Goal: Transaction & Acquisition: Purchase product/service

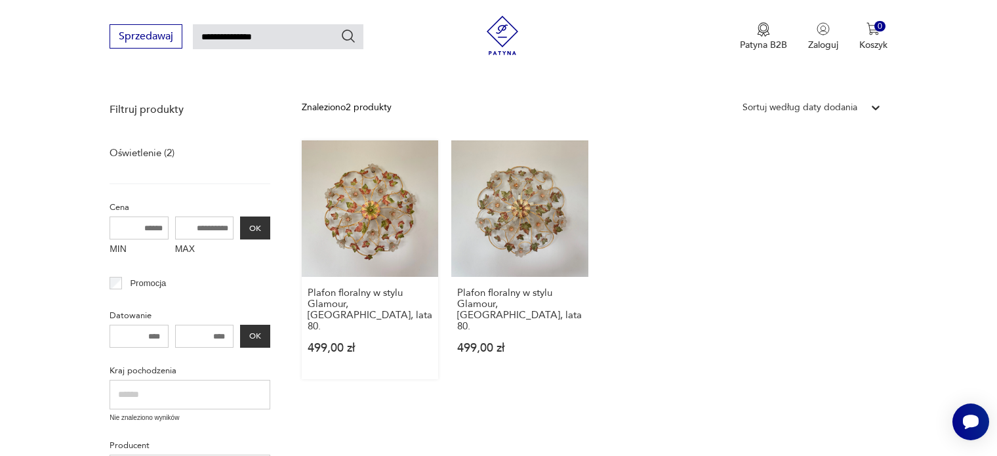
scroll to position [149, 0]
click at [372, 226] on link "Plafon floralny w stylu Glamour, [GEOGRAPHIC_DATA], lata 80. 499,00 zł" at bounding box center [370, 259] width 136 height 239
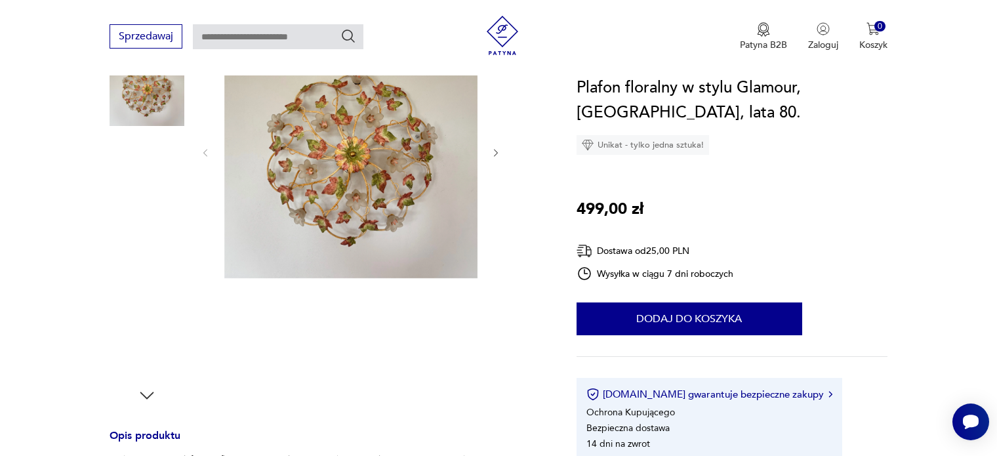
scroll to position [436, 0]
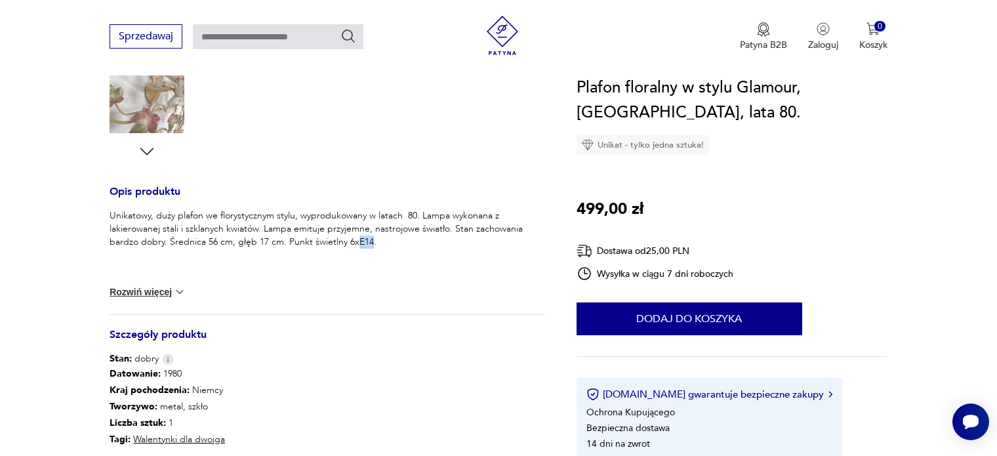
drag, startPoint x: 353, startPoint y: 241, endPoint x: 367, endPoint y: 243, distance: 14.5
click at [367, 243] on p "Unikatowy, duży plafon we florystycznym stylu, wyprodukowany w latach 80. Lampa…" at bounding box center [327, 228] width 435 height 39
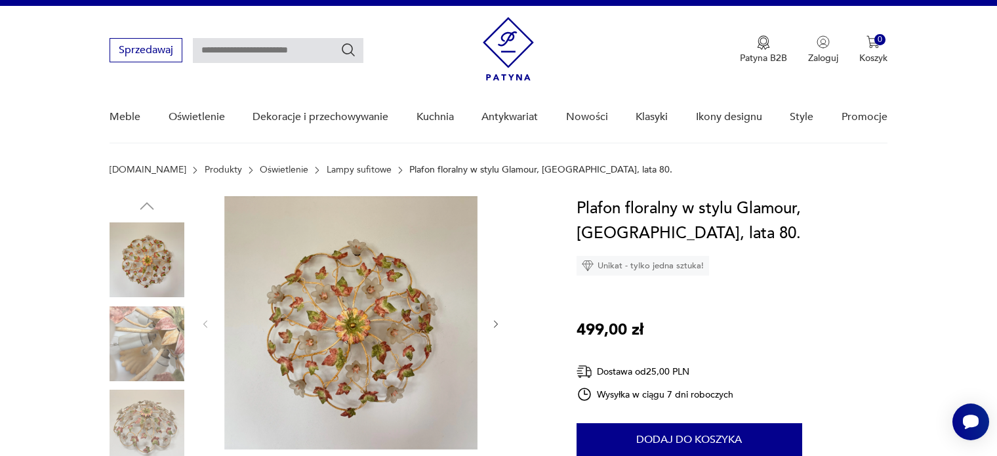
scroll to position [0, 0]
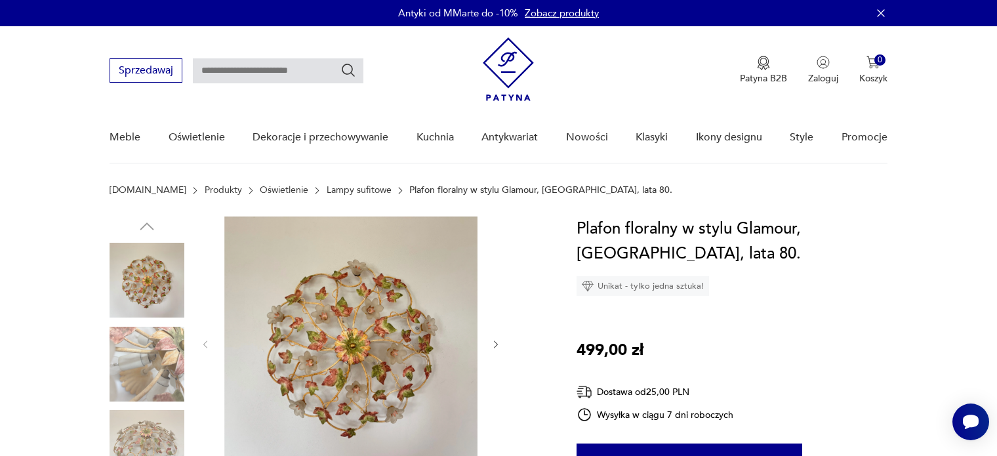
click at [310, 309] on img at bounding box center [350, 343] width 253 height 253
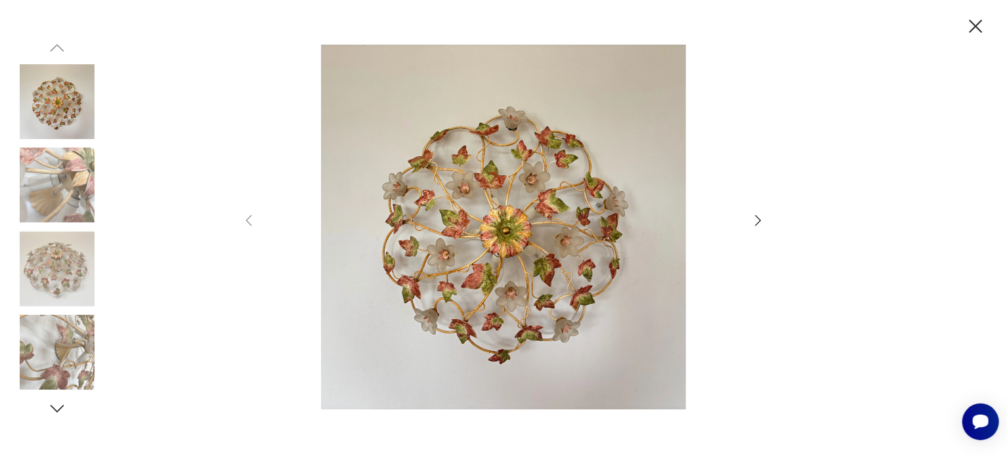
click at [60, 194] on img at bounding box center [57, 185] width 75 height 75
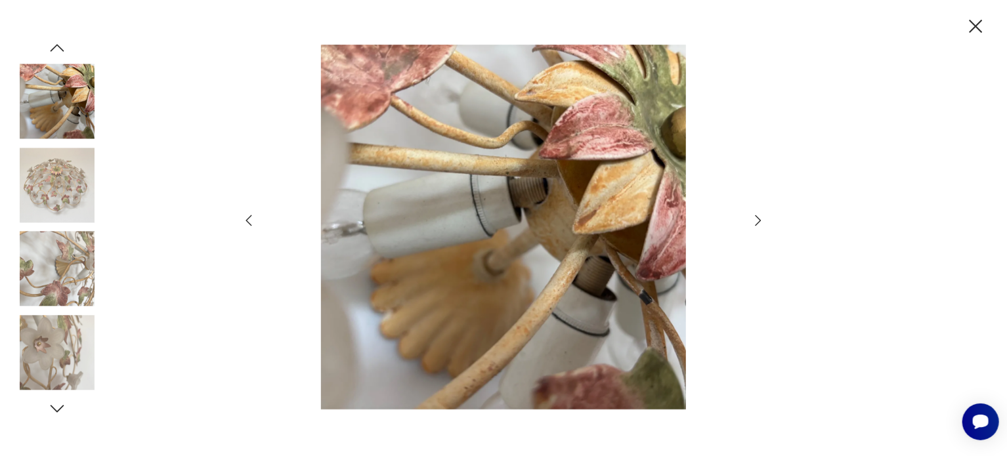
click at [64, 198] on img at bounding box center [57, 185] width 75 height 75
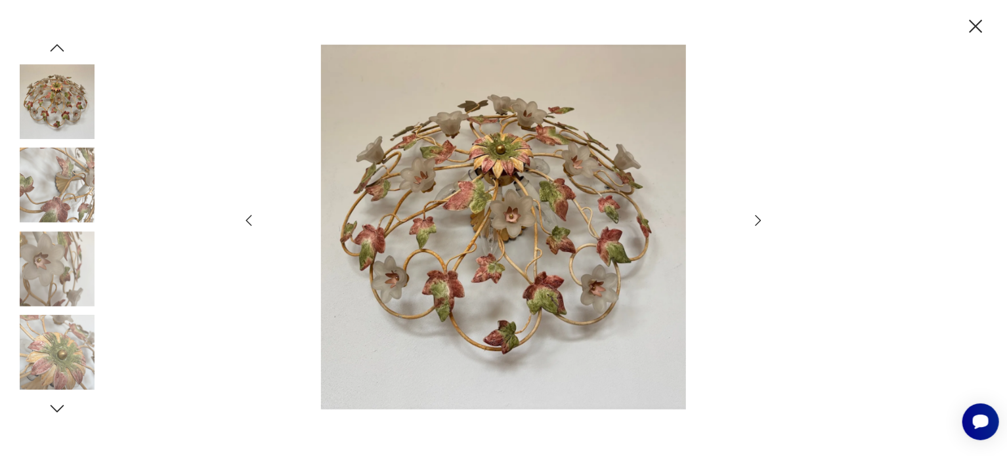
click at [31, 341] on img at bounding box center [57, 352] width 75 height 75
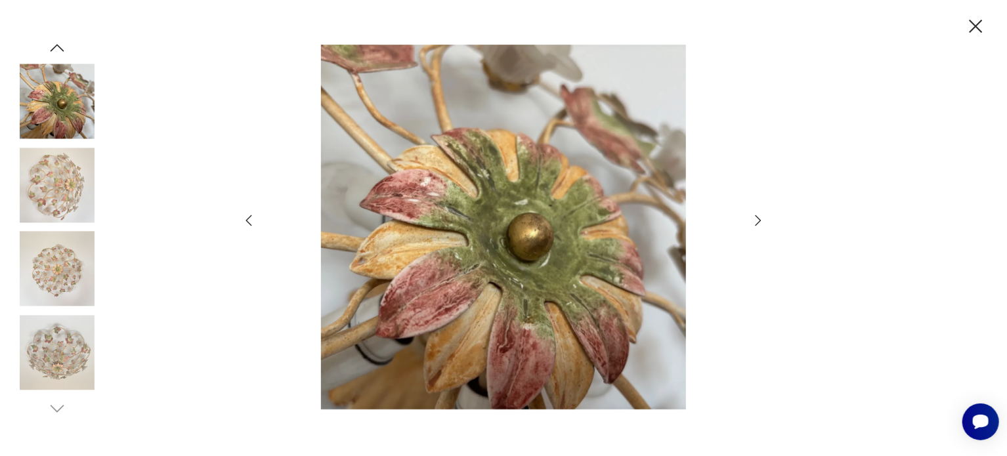
click at [31, 341] on img at bounding box center [57, 352] width 75 height 75
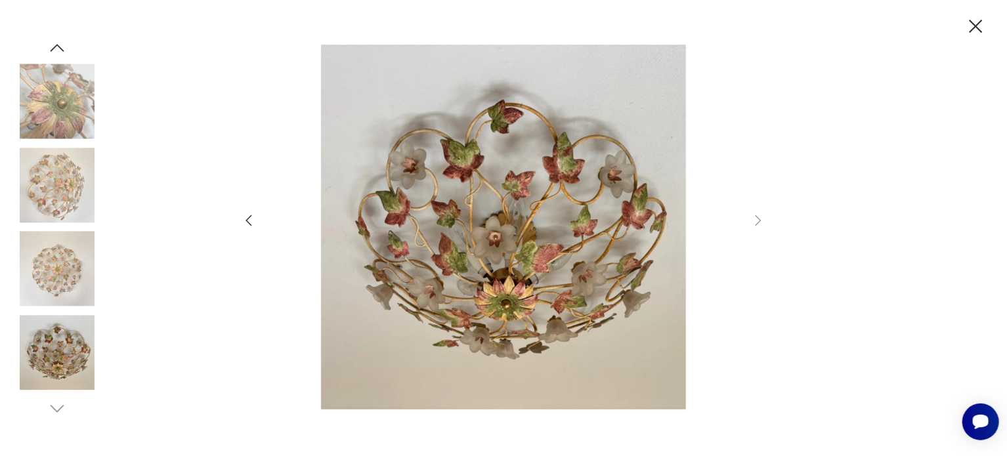
click at [249, 222] on icon "button" at bounding box center [249, 221] width 16 height 16
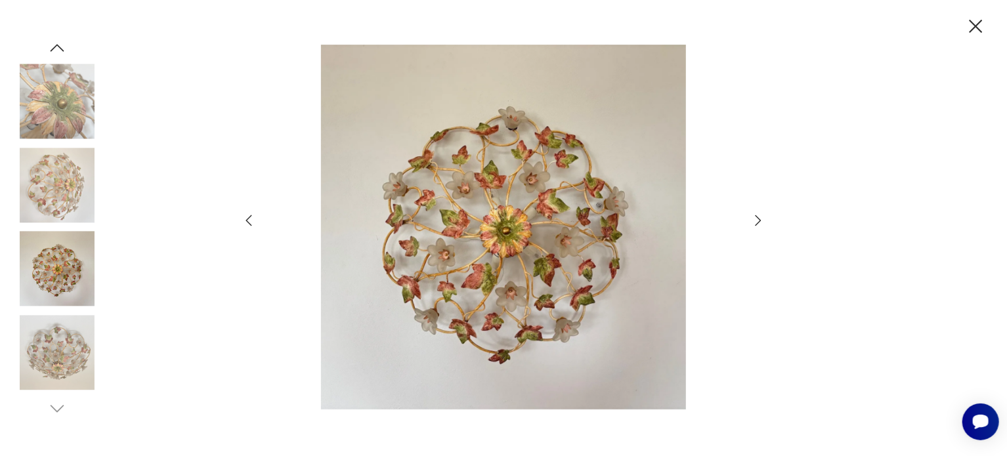
click at [249, 222] on icon "button" at bounding box center [249, 221] width 16 height 16
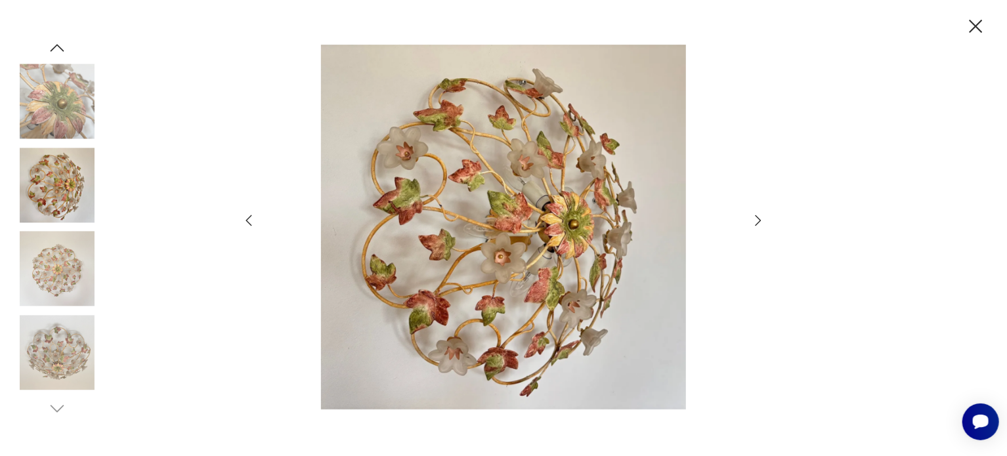
click at [249, 222] on icon "button" at bounding box center [249, 221] width 16 height 16
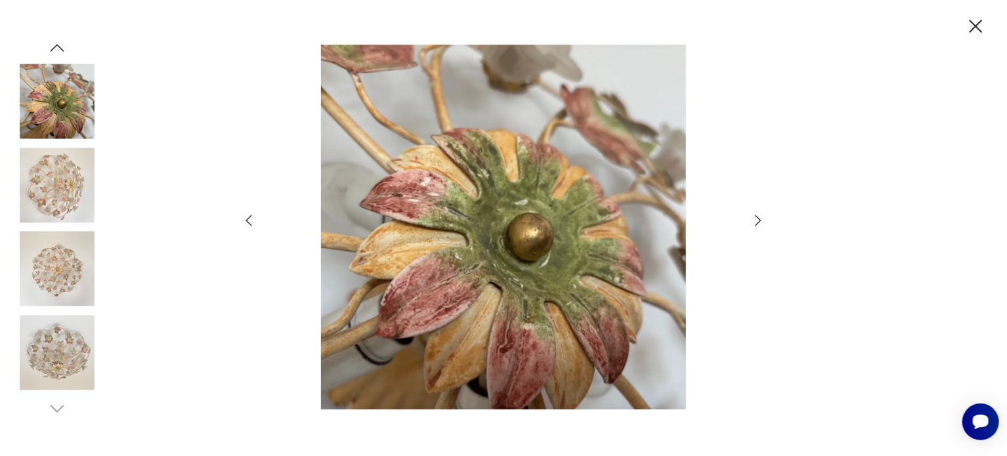
click at [249, 222] on icon "button" at bounding box center [249, 221] width 16 height 16
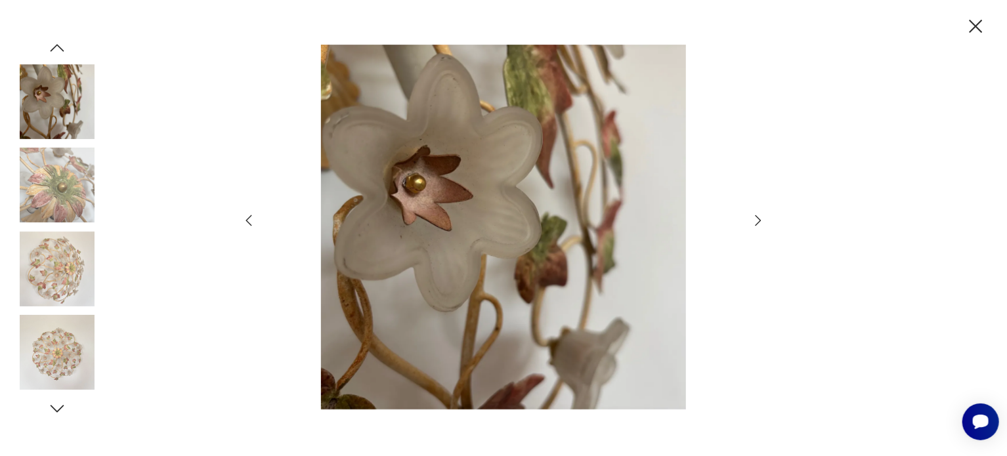
click at [249, 222] on icon "button" at bounding box center [249, 221] width 16 height 16
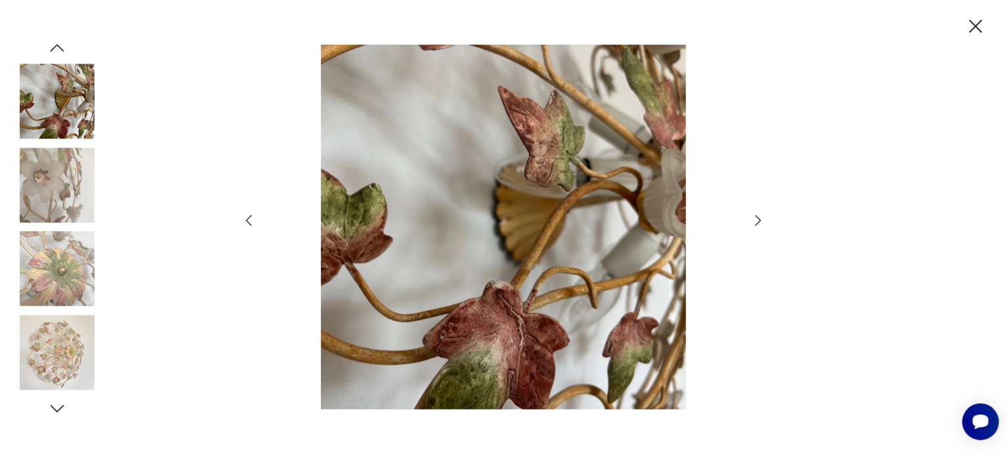
click at [249, 222] on icon "button" at bounding box center [249, 221] width 16 height 16
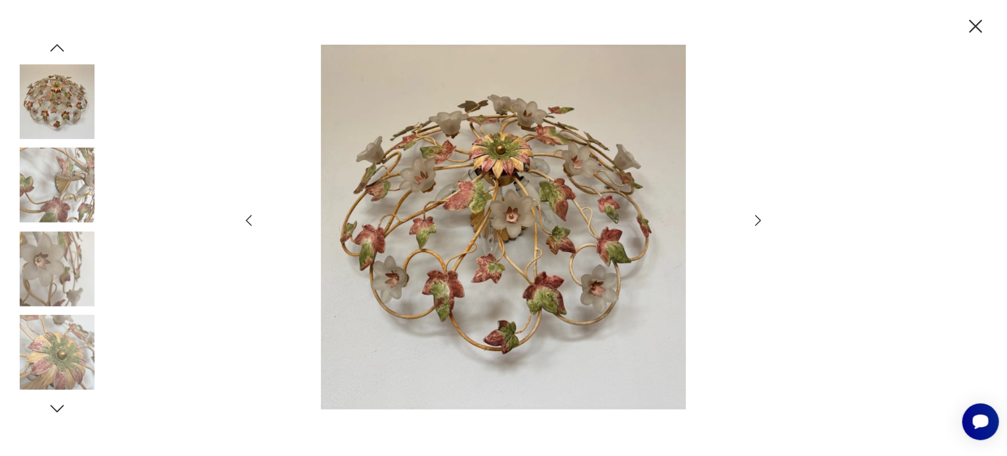
click at [249, 222] on icon "button" at bounding box center [249, 221] width 16 height 16
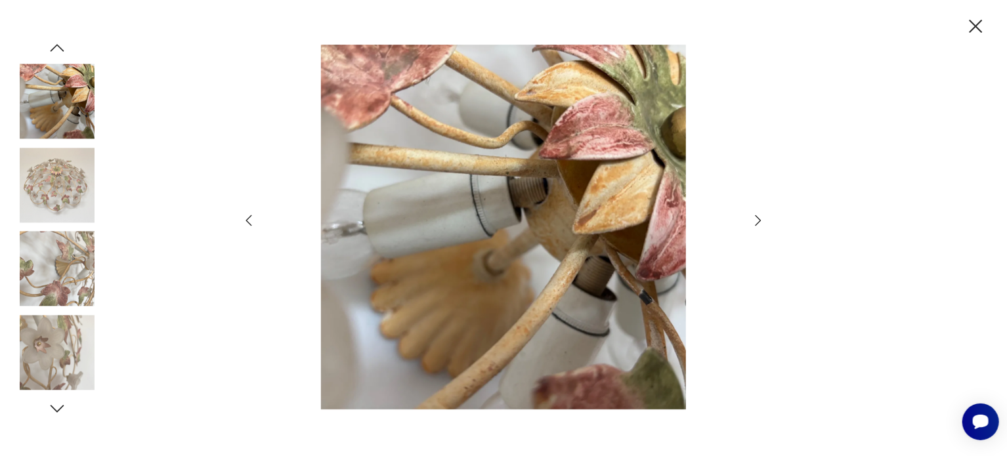
click at [249, 222] on icon "button" at bounding box center [249, 221] width 16 height 16
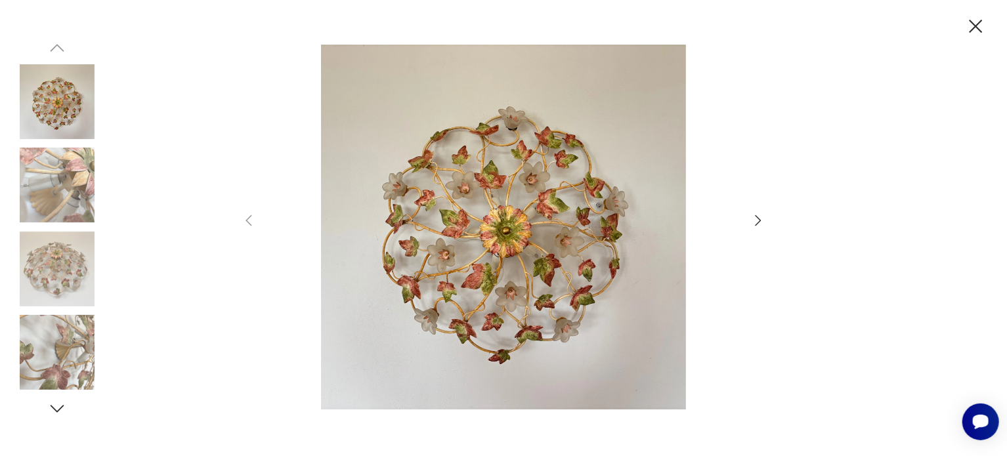
click at [61, 411] on icon "button" at bounding box center [57, 409] width 20 height 20
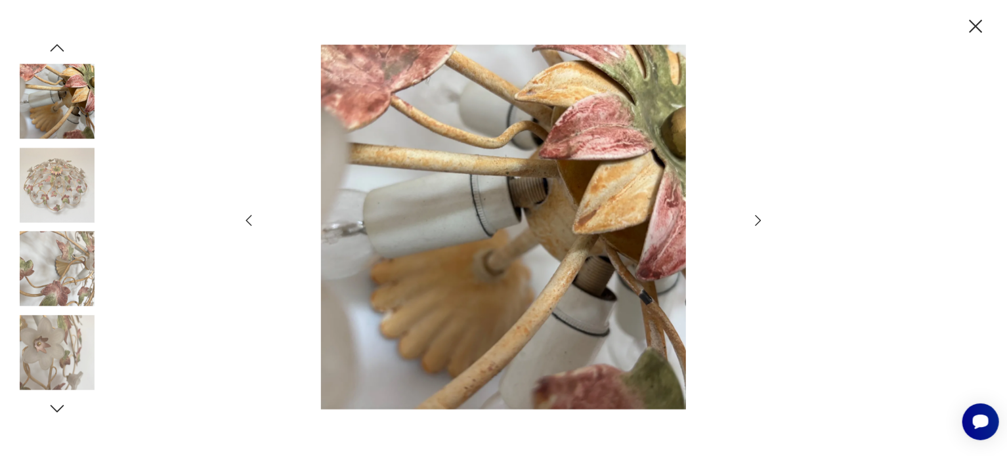
click at [61, 411] on icon "button" at bounding box center [57, 409] width 20 height 20
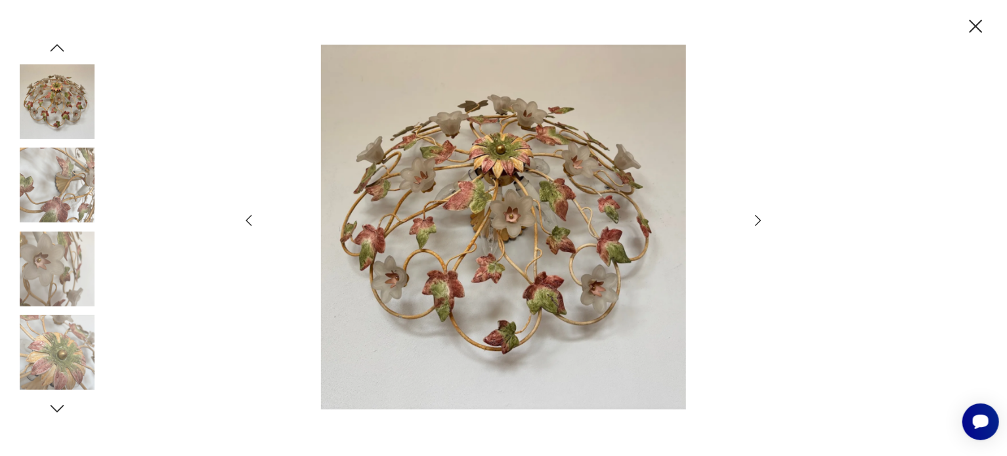
click at [61, 411] on icon "button" at bounding box center [57, 409] width 20 height 20
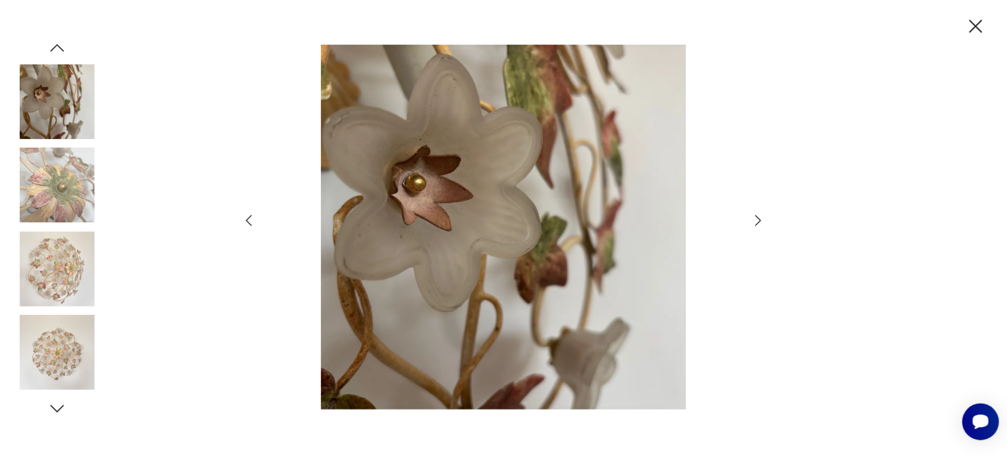
click at [61, 411] on icon "button" at bounding box center [57, 409] width 20 height 20
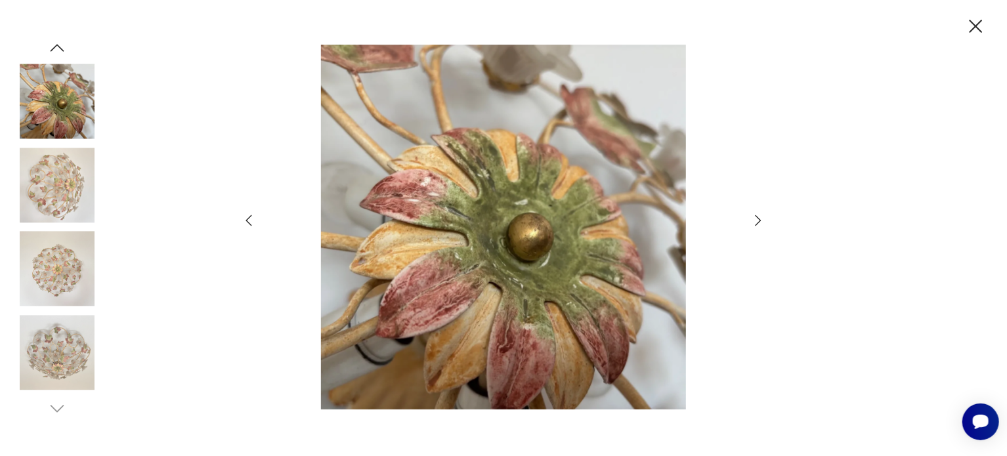
click at [56, 346] on img at bounding box center [57, 352] width 75 height 75
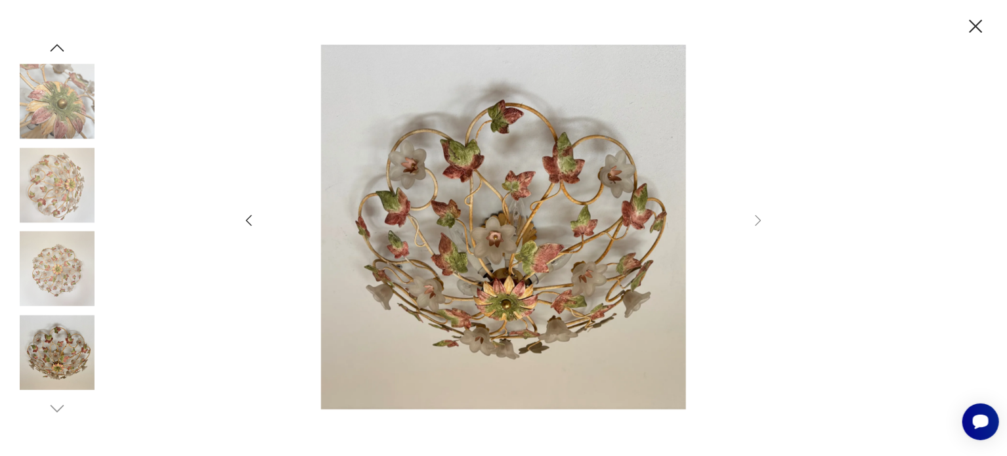
click at [246, 223] on icon "button" at bounding box center [249, 221] width 16 height 16
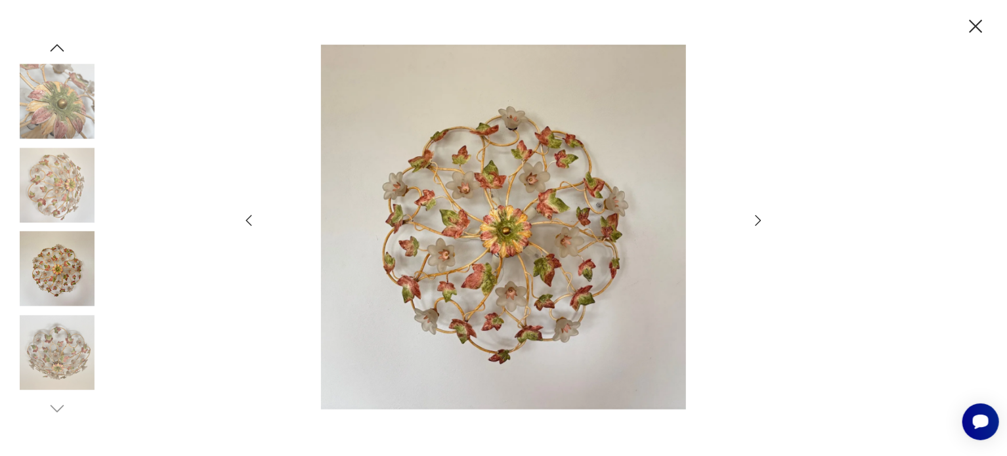
click at [246, 223] on icon "button" at bounding box center [249, 221] width 16 height 16
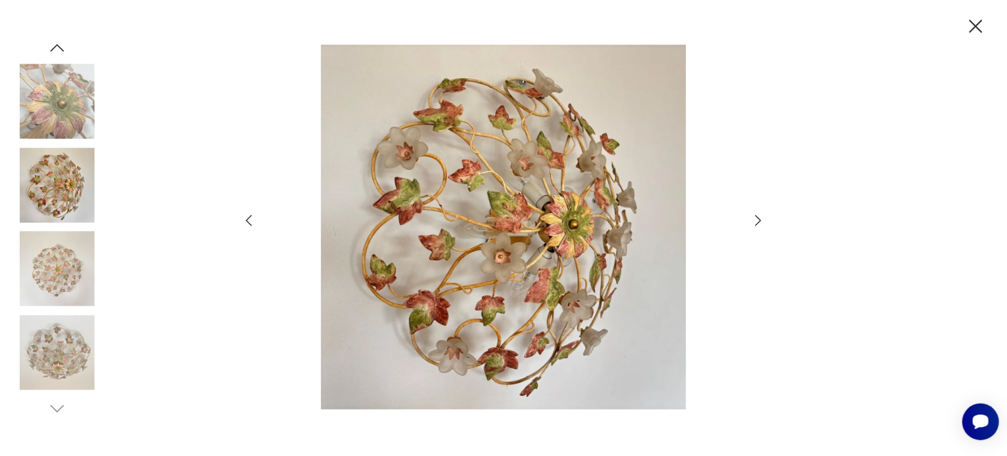
click at [246, 223] on icon "button" at bounding box center [249, 221] width 16 height 16
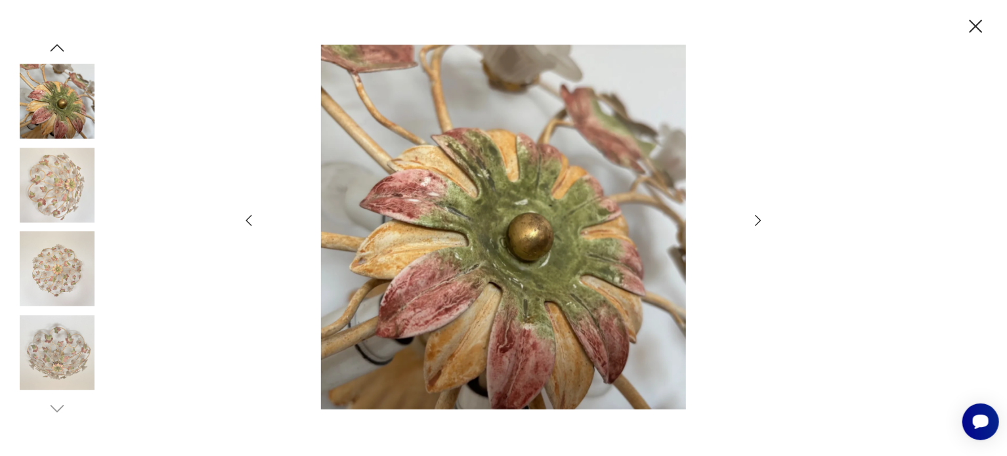
click at [246, 223] on icon "button" at bounding box center [249, 221] width 16 height 16
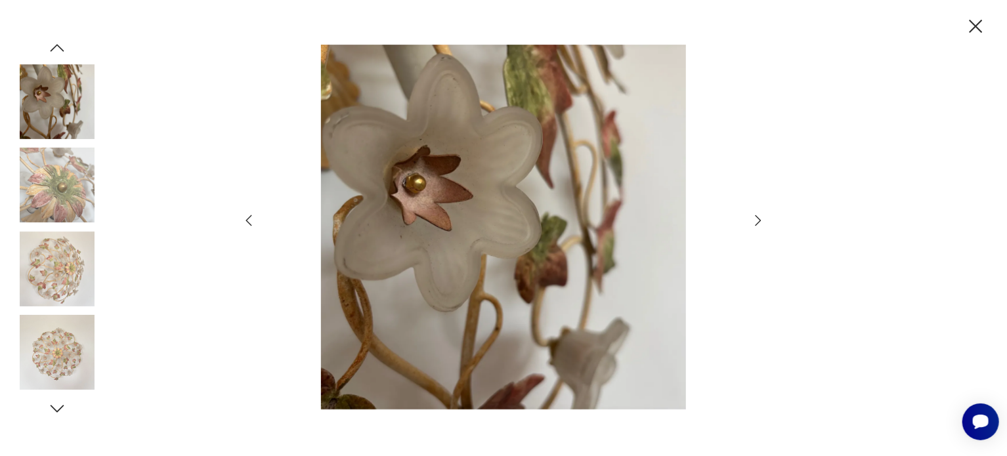
click at [246, 223] on icon "button" at bounding box center [249, 221] width 16 height 16
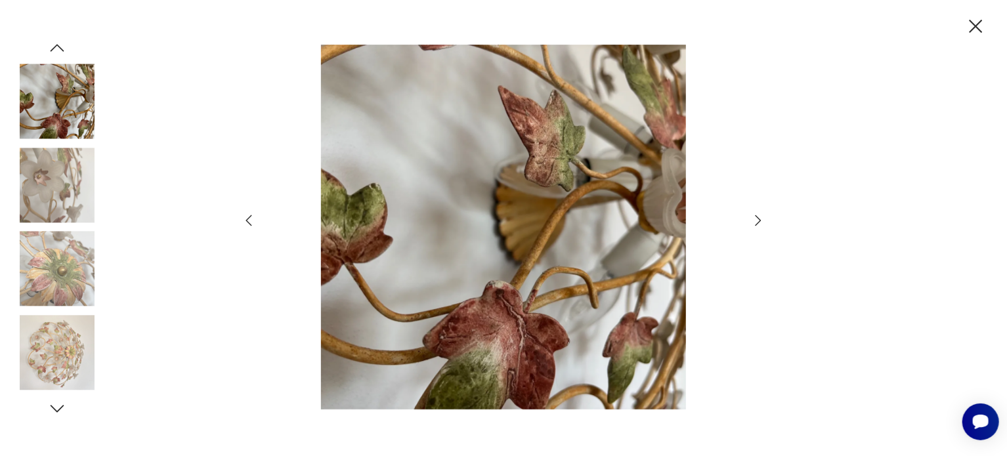
click at [246, 223] on icon "button" at bounding box center [249, 221] width 16 height 16
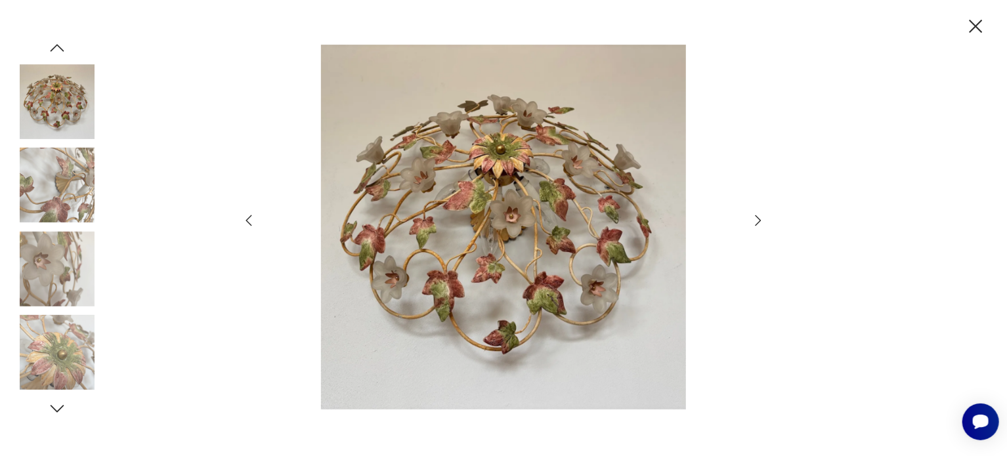
click at [246, 223] on icon "button" at bounding box center [249, 221] width 16 height 16
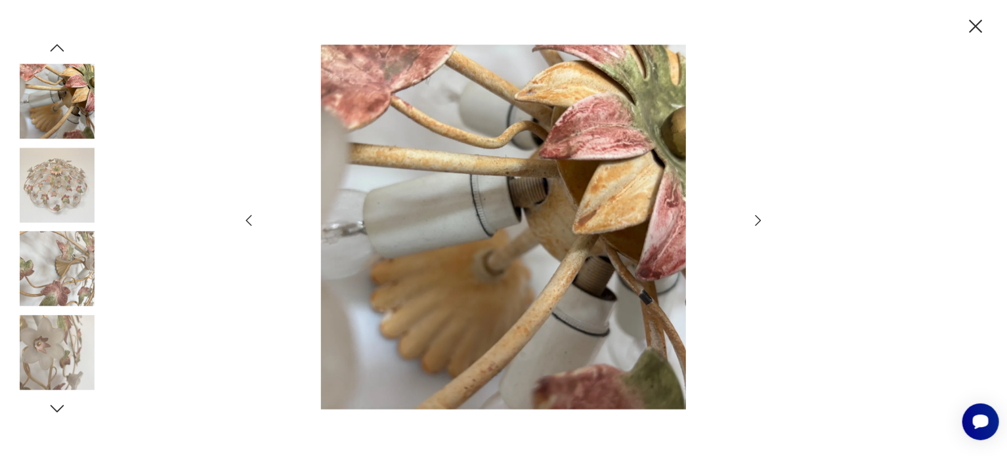
click at [246, 223] on icon "button" at bounding box center [249, 221] width 16 height 16
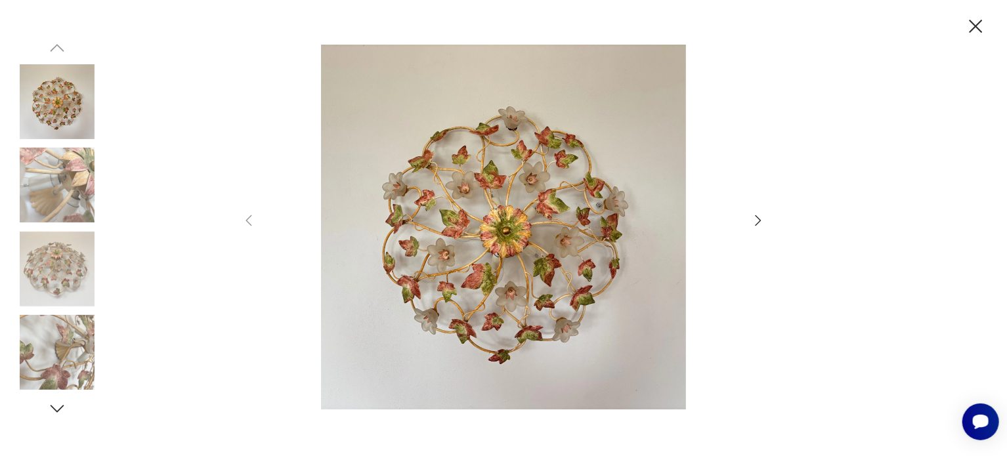
click at [984, 20] on icon "button" at bounding box center [975, 26] width 23 height 23
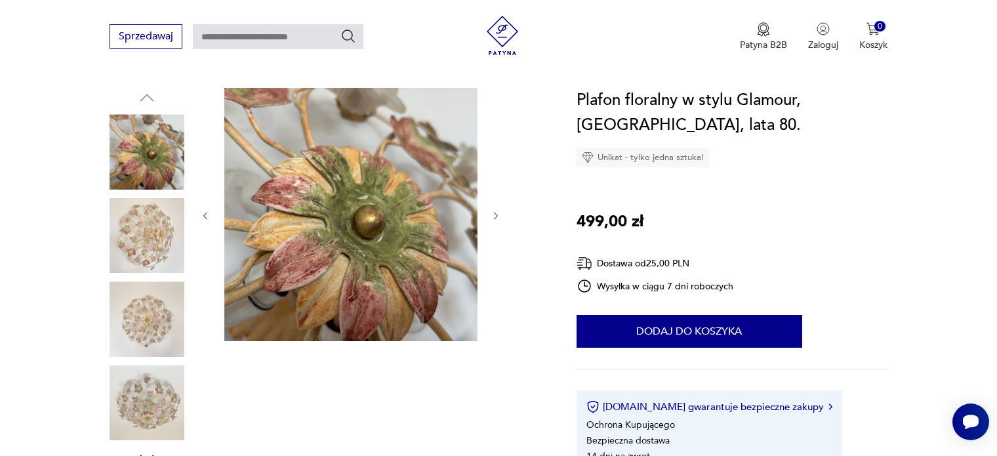
scroll to position [167, 0]
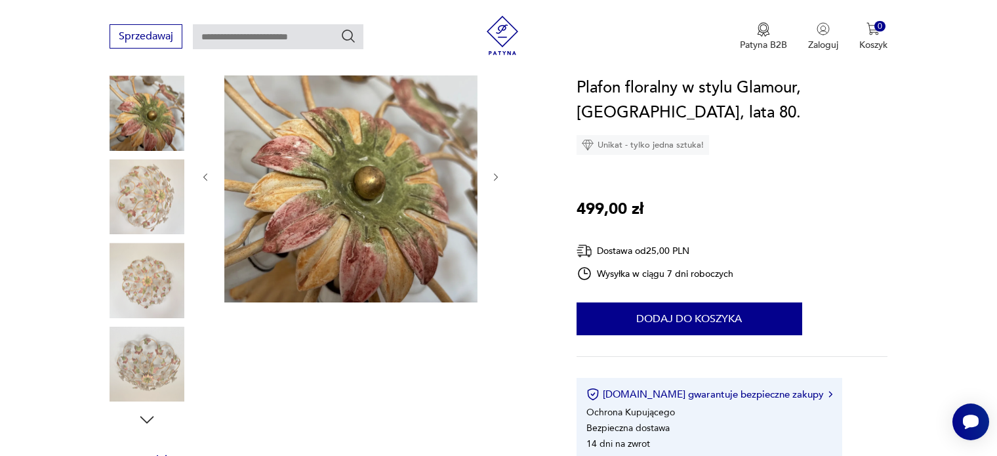
click at [141, 350] on img at bounding box center [147, 364] width 75 height 75
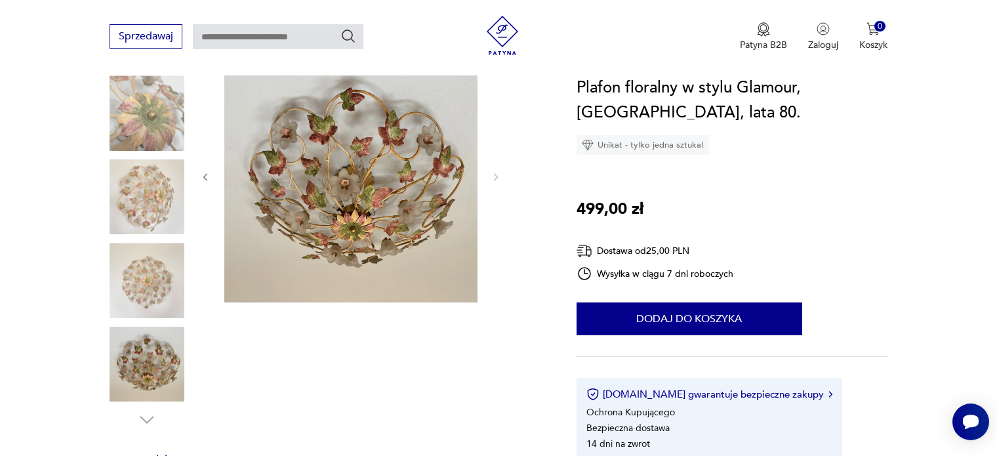
click at [136, 307] on img at bounding box center [147, 280] width 75 height 75
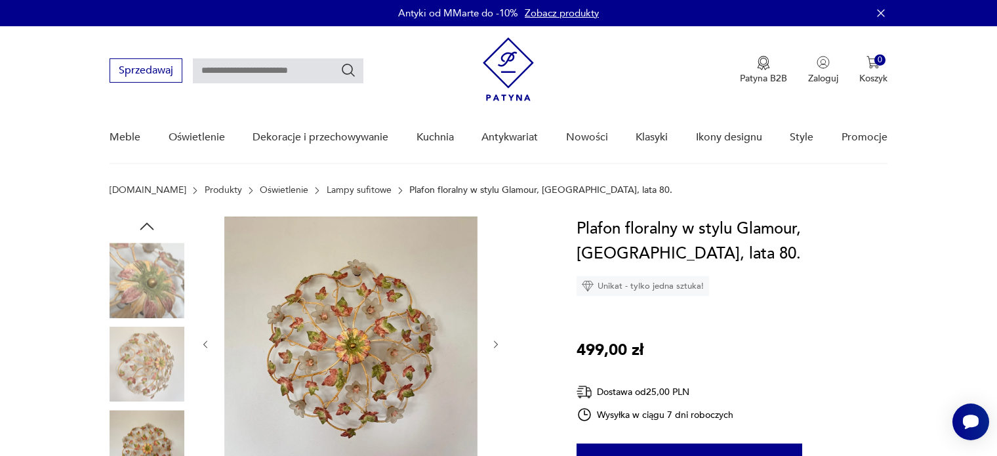
scroll to position [0, 0]
click at [148, 220] on icon "button" at bounding box center [147, 227] width 20 height 20
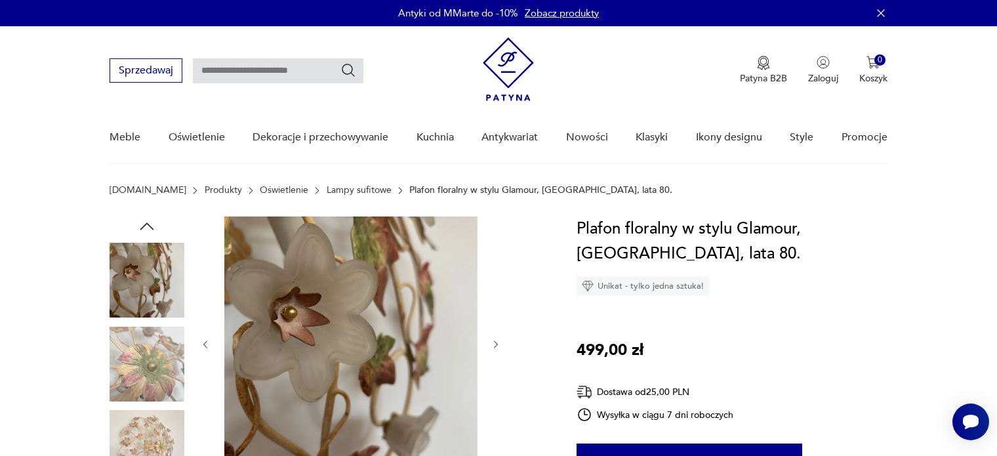
click at [148, 220] on icon "button" at bounding box center [147, 227] width 20 height 20
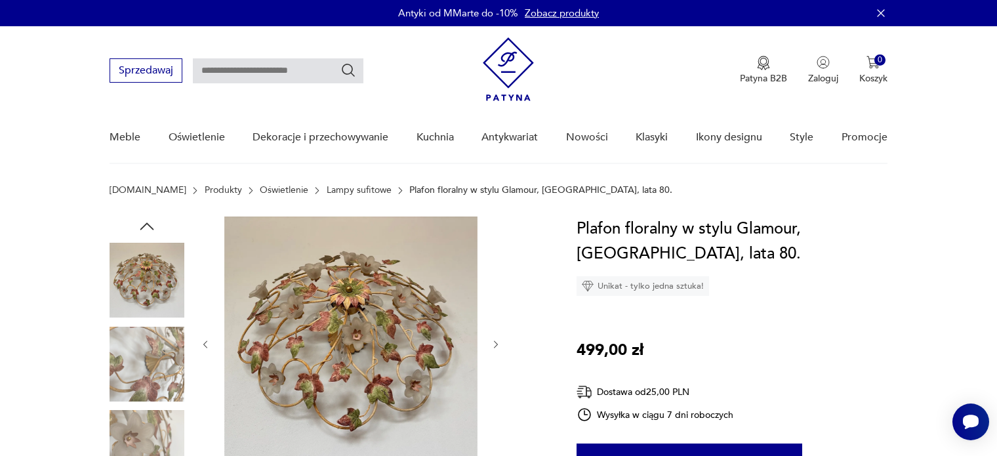
click at [148, 220] on icon "button" at bounding box center [147, 227] width 20 height 20
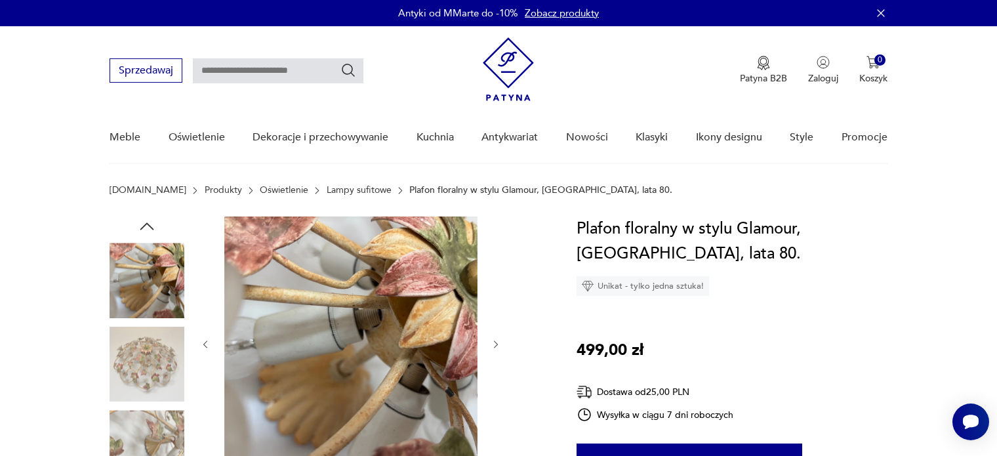
click at [148, 220] on icon "button" at bounding box center [147, 227] width 20 height 20
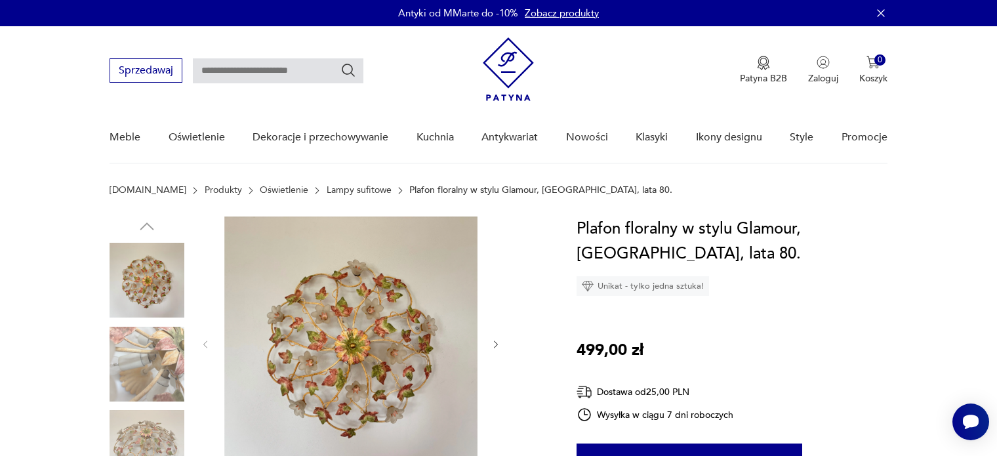
click at [138, 273] on img at bounding box center [147, 280] width 75 height 75
